Goal: Information Seeking & Learning: Compare options

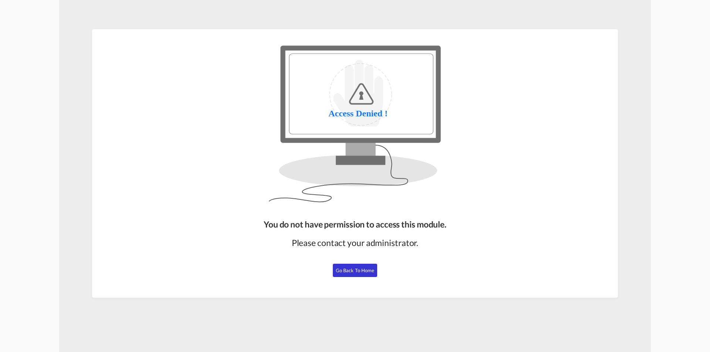
click at [344, 274] on button "Go Back to Home" at bounding box center [355, 270] width 44 height 13
